Goal: Task Accomplishment & Management: Use online tool/utility

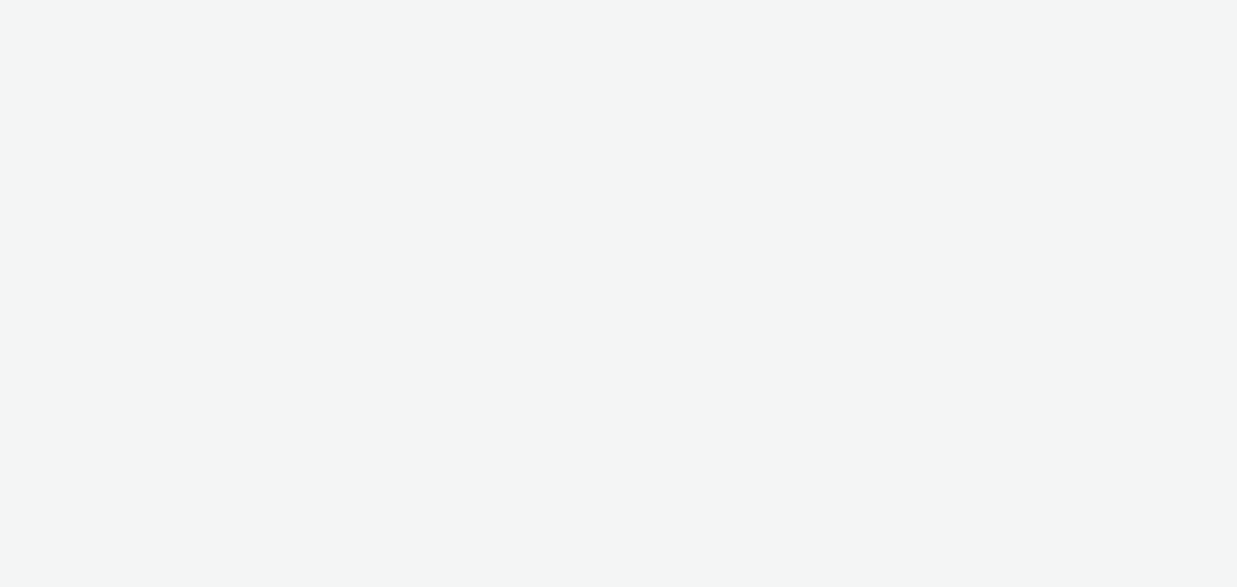
select select "79162ed7-0017-4339-93b0-3399b708648f"
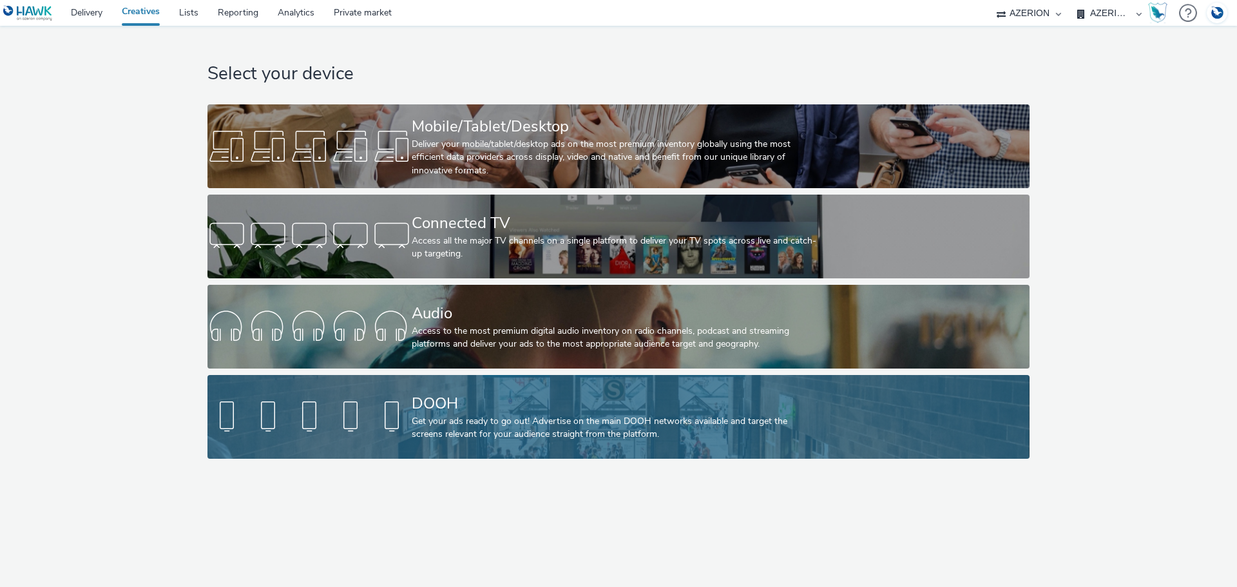
click at [526, 418] on div "Get your ads ready to go out! Advertise on the main DOOH networks available and…" at bounding box center [616, 428] width 408 height 26
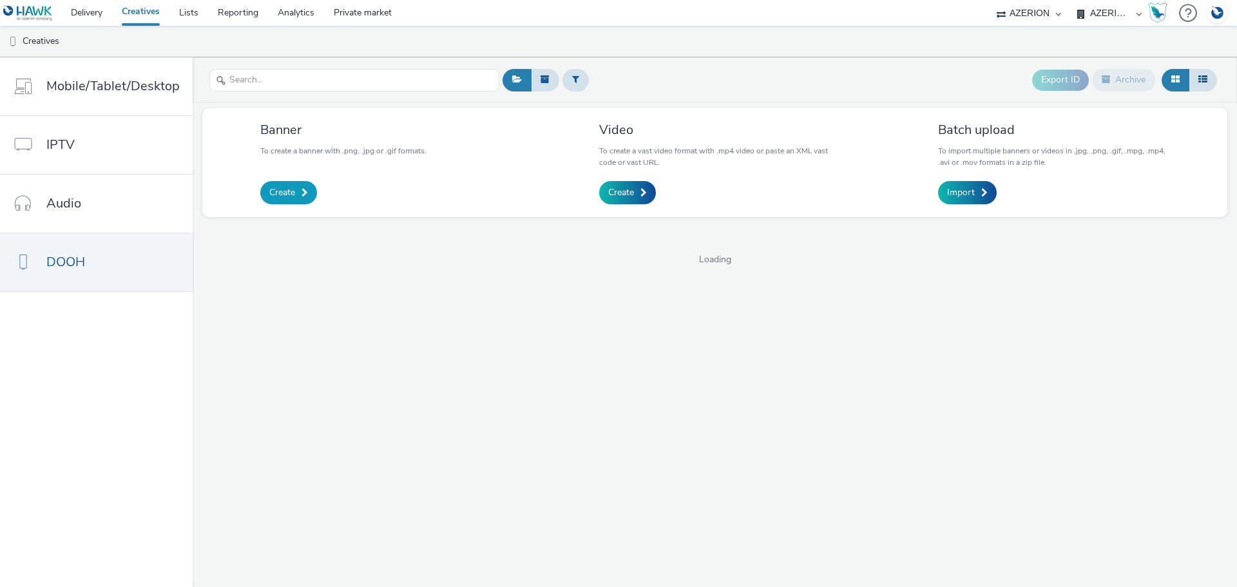
click at [290, 182] on link "Create" at bounding box center [288, 192] width 57 height 23
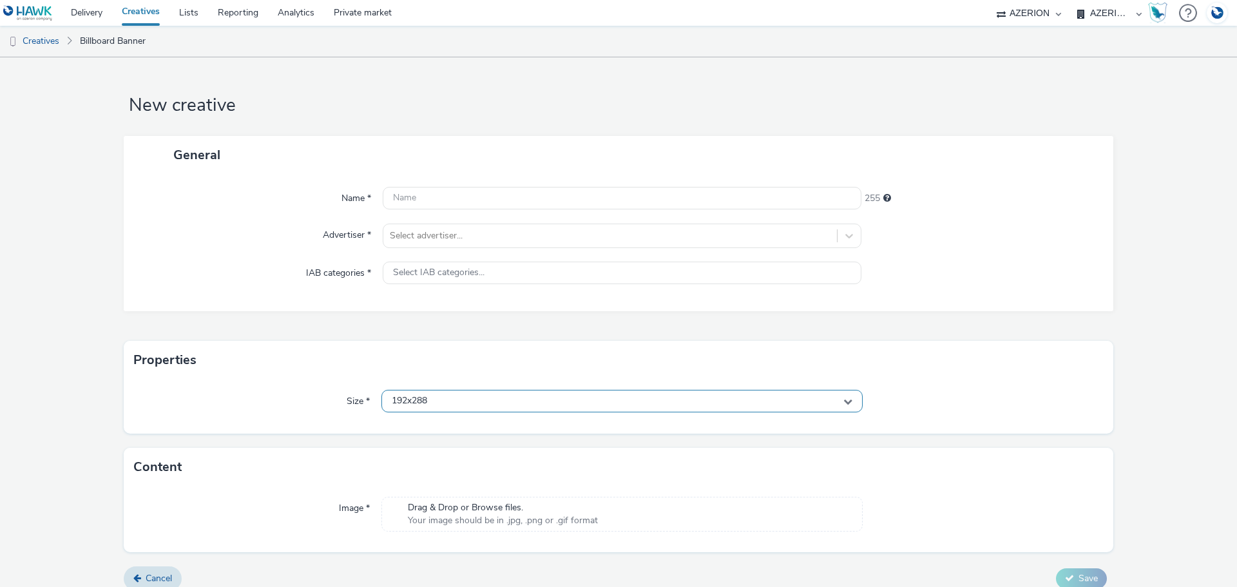
click at [513, 401] on div "192x288" at bounding box center [621, 401] width 481 height 23
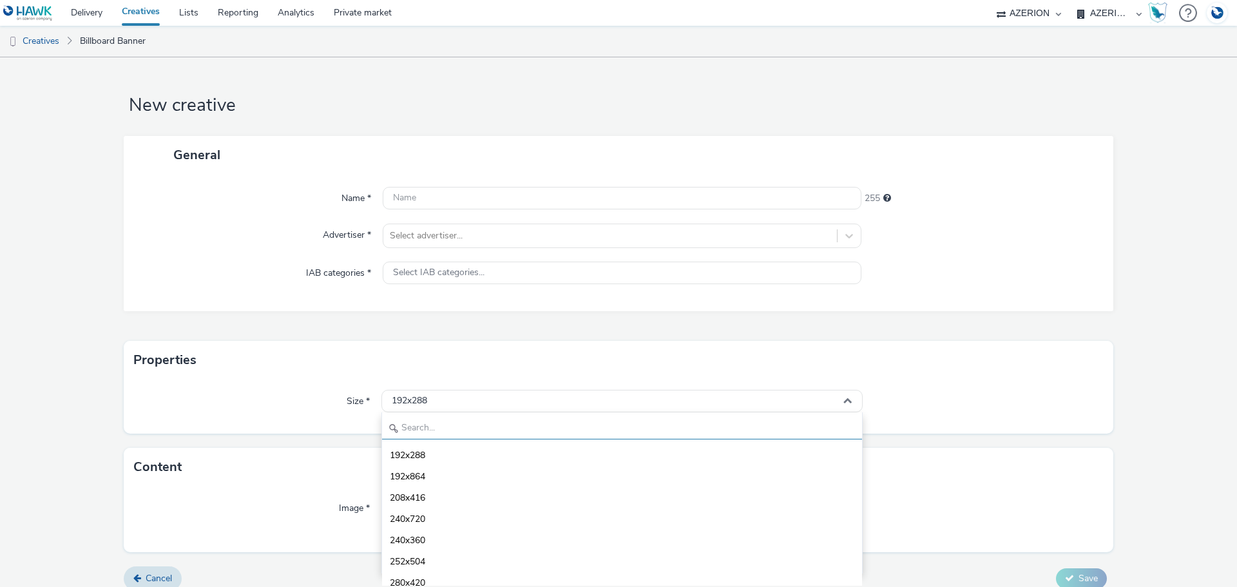
click at [608, 426] on input "text" at bounding box center [622, 428] width 480 height 23
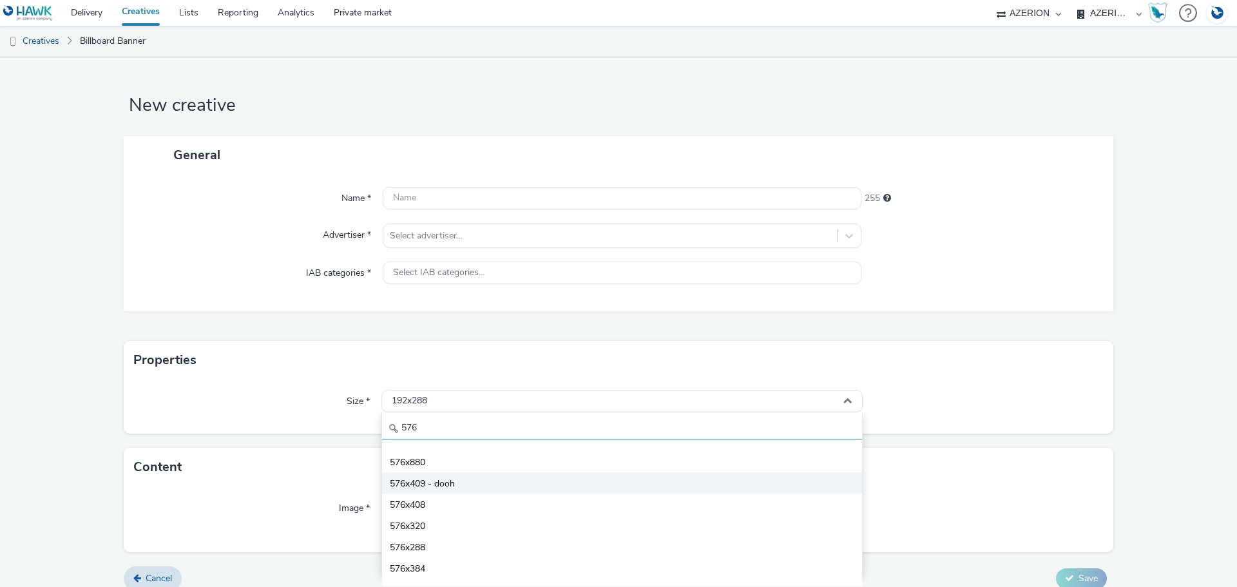
scroll to position [64, 0]
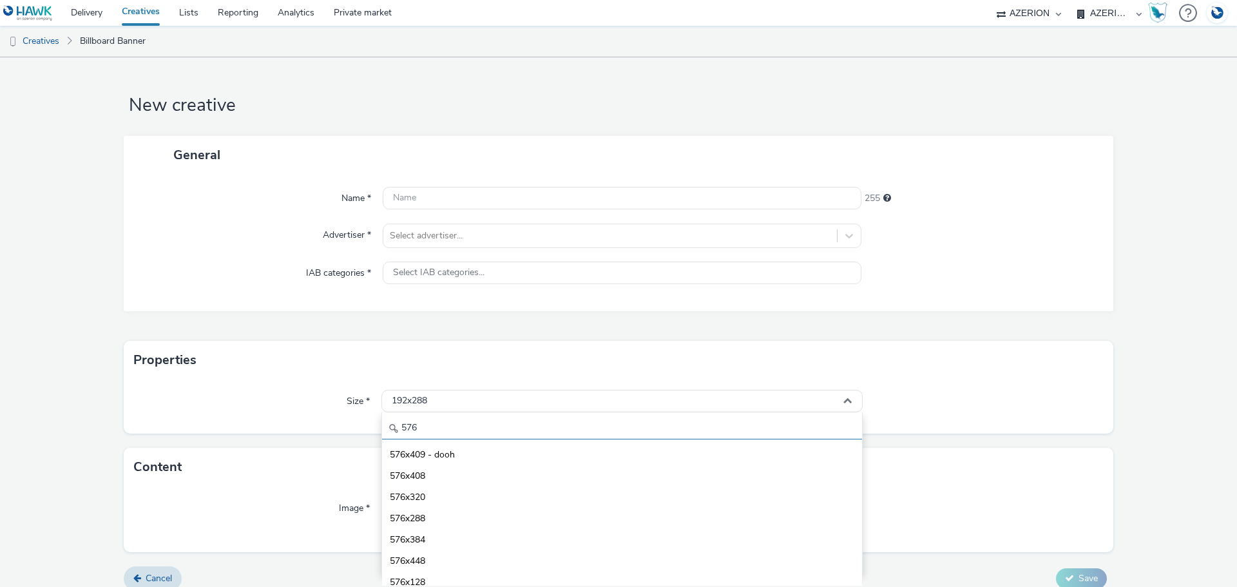
type input "576"
click at [97, 15] on link "Delivery" at bounding box center [86, 13] width 51 height 26
